Goal: Task Accomplishment & Management: Use online tool/utility

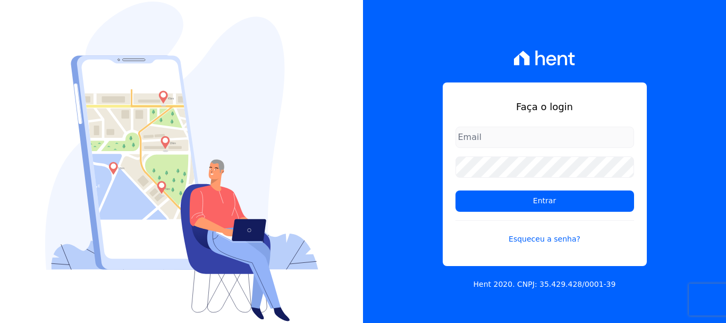
type input "[EMAIL_ADDRESS][DOMAIN_NAME]"
drag, startPoint x: 503, startPoint y: 135, endPoint x: 503, endPoint y: 141, distance: 6.4
click at [503, 135] on input "documentos@fronteimoveis.com.br" at bounding box center [544, 136] width 179 height 21
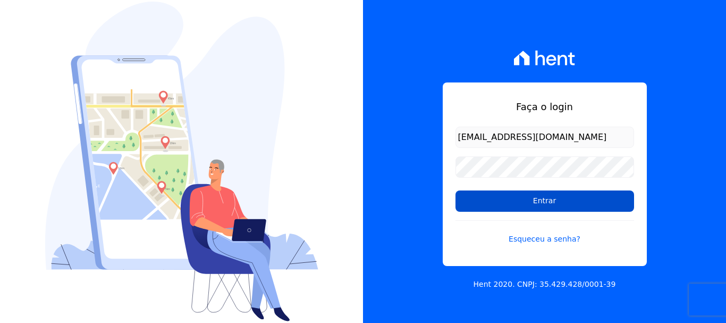
click at [535, 203] on input "Entrar" at bounding box center [544, 200] width 179 height 21
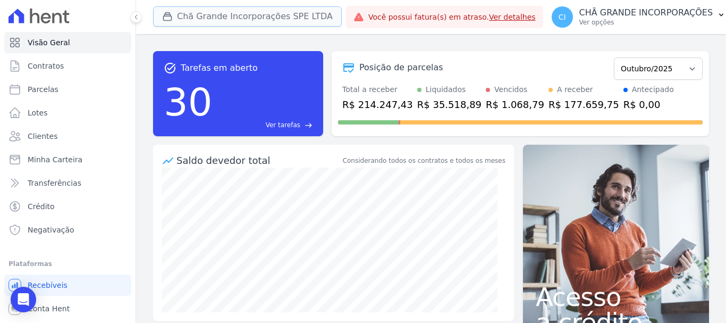
click at [190, 16] on button "Chã Grande Incorporações SPE LTDA" at bounding box center [247, 16] width 189 height 20
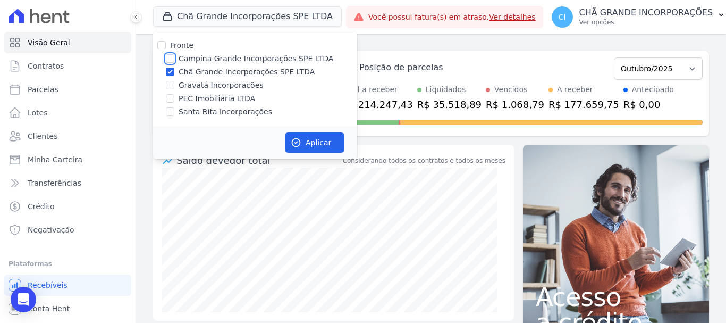
drag, startPoint x: 172, startPoint y: 57, endPoint x: 165, endPoint y: 69, distance: 13.9
click at [172, 57] on input "Campina Grande Incorporações SPE LTDA" at bounding box center [170, 58] width 9 height 9
checkbox input "true"
click at [170, 72] on input "Chã Grande Incorporações SPE LTDA" at bounding box center [170, 71] width 9 height 9
checkbox input "false"
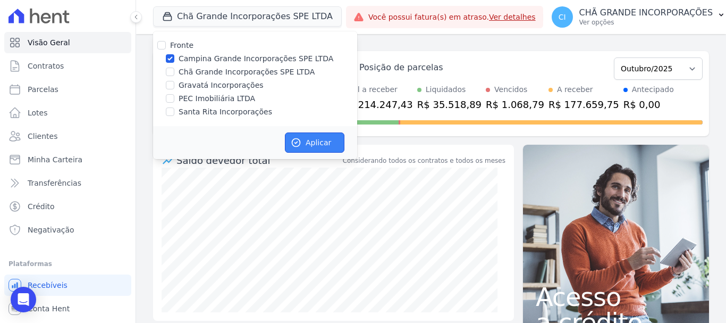
click at [319, 144] on button "Aplicar" at bounding box center [315, 142] width 60 height 20
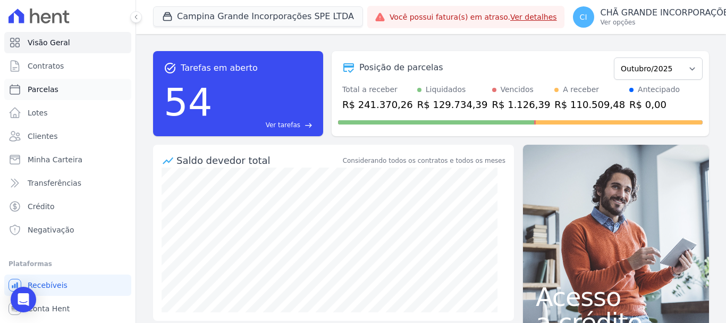
click at [42, 89] on span "Parcelas" at bounding box center [43, 89] width 31 height 11
select select
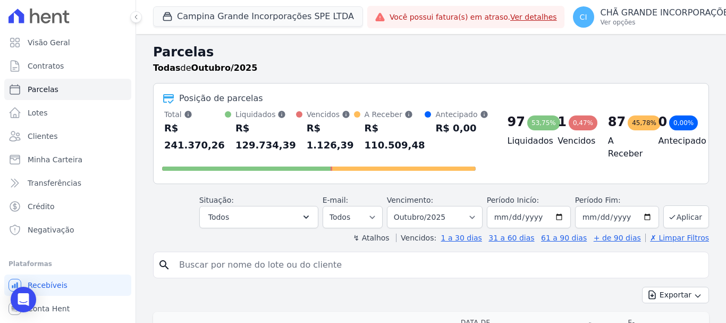
click at [196, 266] on input "search" at bounding box center [438, 264] width 531 height 21
type input "joseane sale"
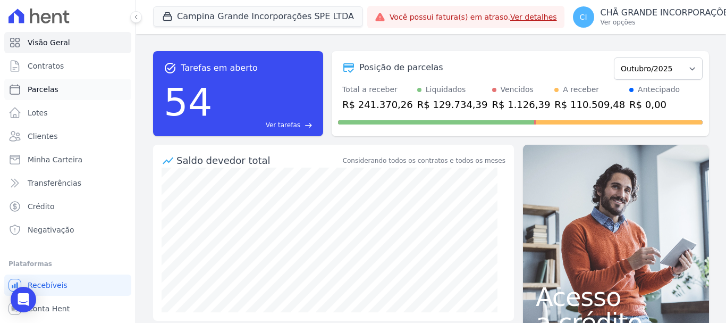
click at [57, 93] on link "Parcelas" at bounding box center [67, 89] width 127 height 21
select select
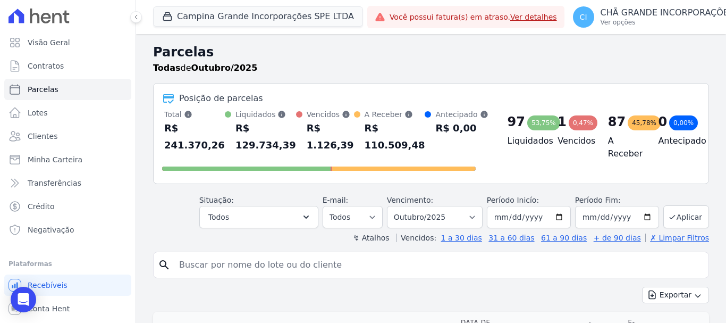
click at [190, 265] on input "search" at bounding box center [438, 264] width 531 height 21
type input "[PERSON_NAME]"
select select
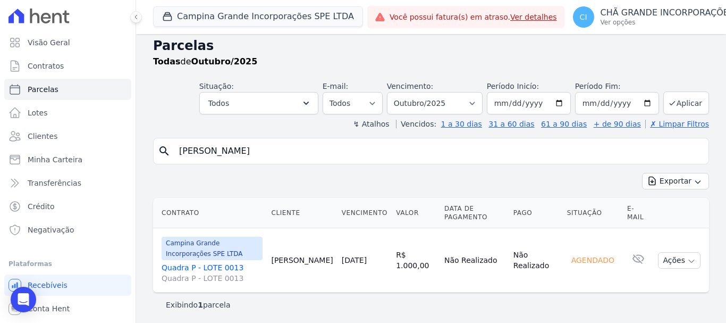
scroll to position [9, 0]
